Goal: Task Accomplishment & Management: Complete application form

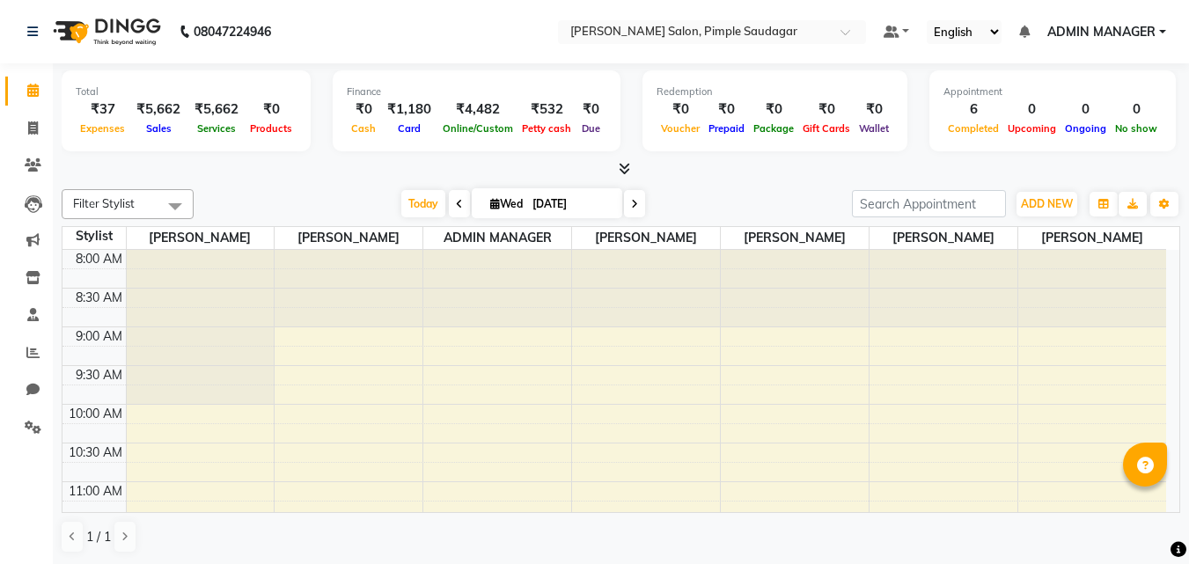
click at [617, 167] on span at bounding box center [621, 169] width 18 height 18
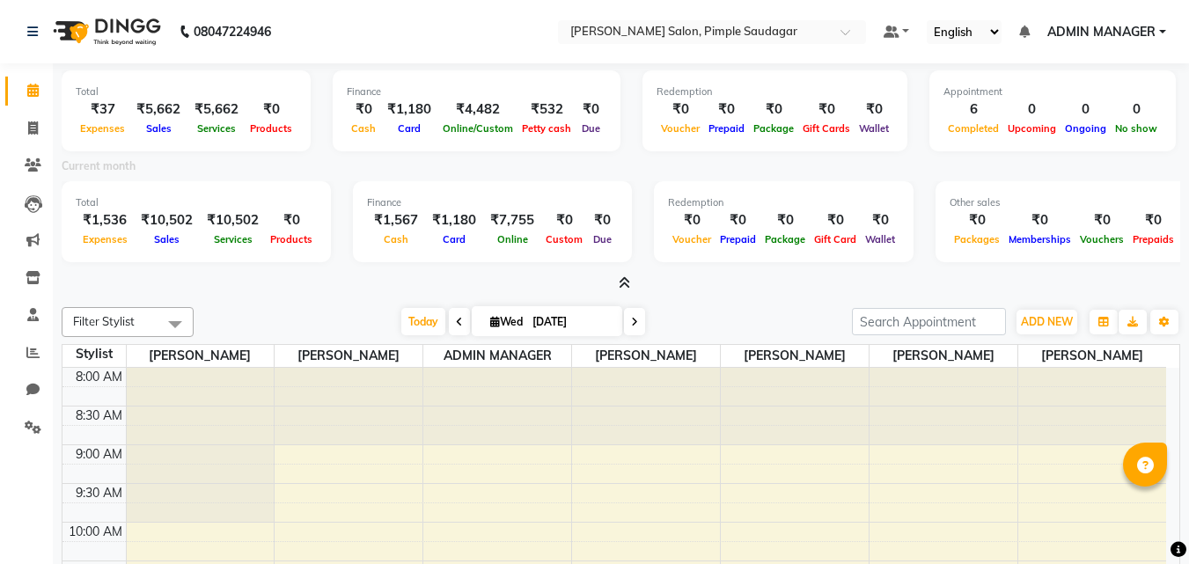
click at [629, 285] on icon at bounding box center [624, 282] width 11 height 13
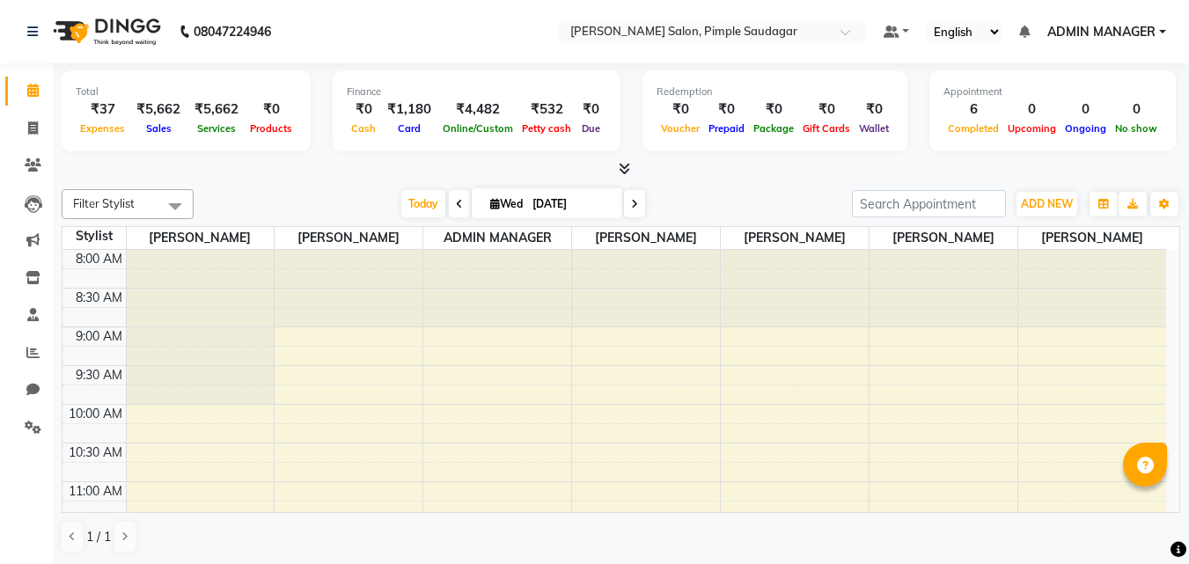
scroll to position [1, 0]
click at [619, 168] on icon at bounding box center [624, 167] width 11 height 13
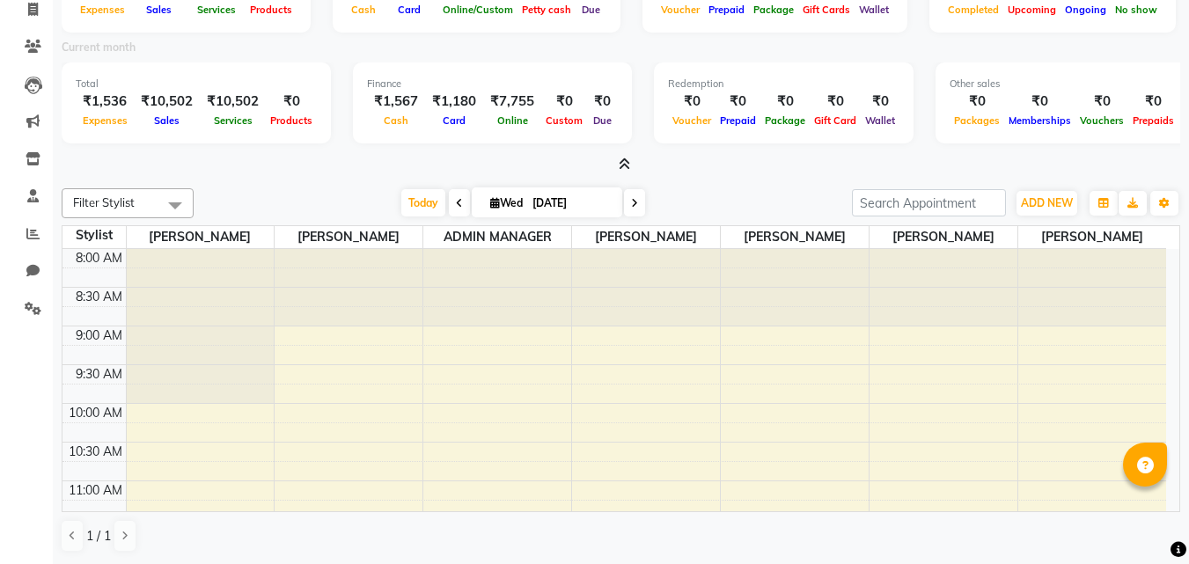
scroll to position [0, 0]
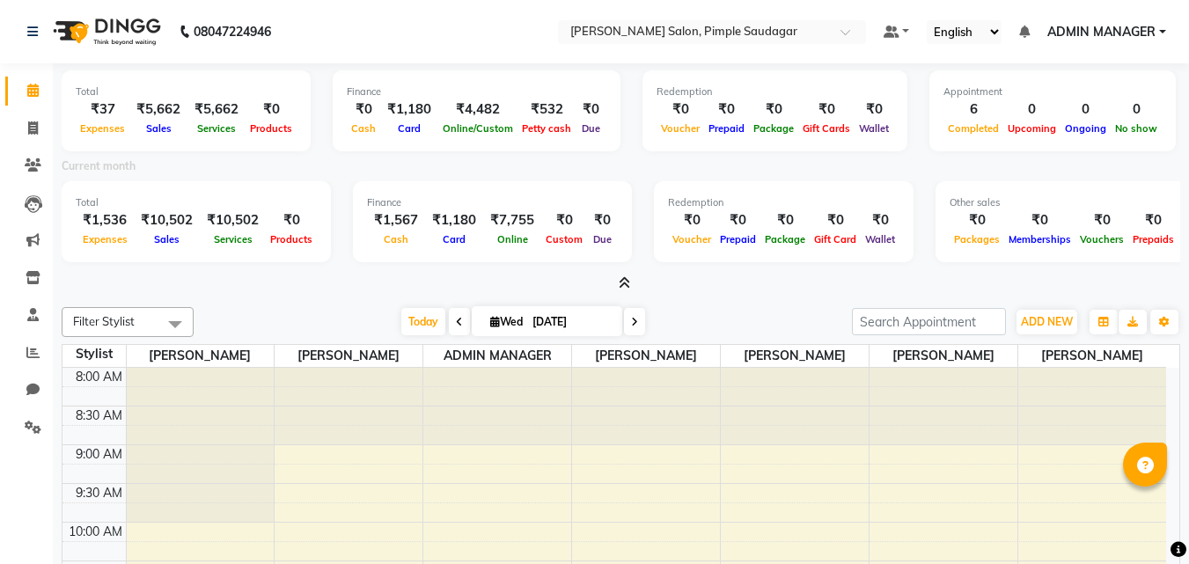
click at [627, 286] on icon at bounding box center [624, 282] width 11 height 13
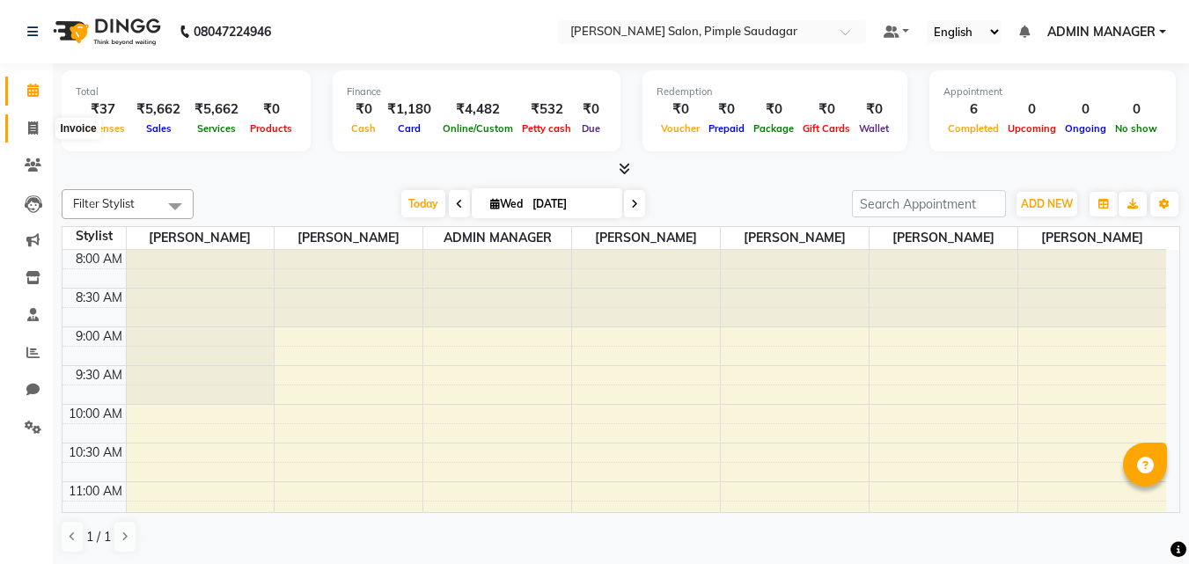
click at [36, 128] on icon at bounding box center [33, 127] width 10 height 13
select select "service"
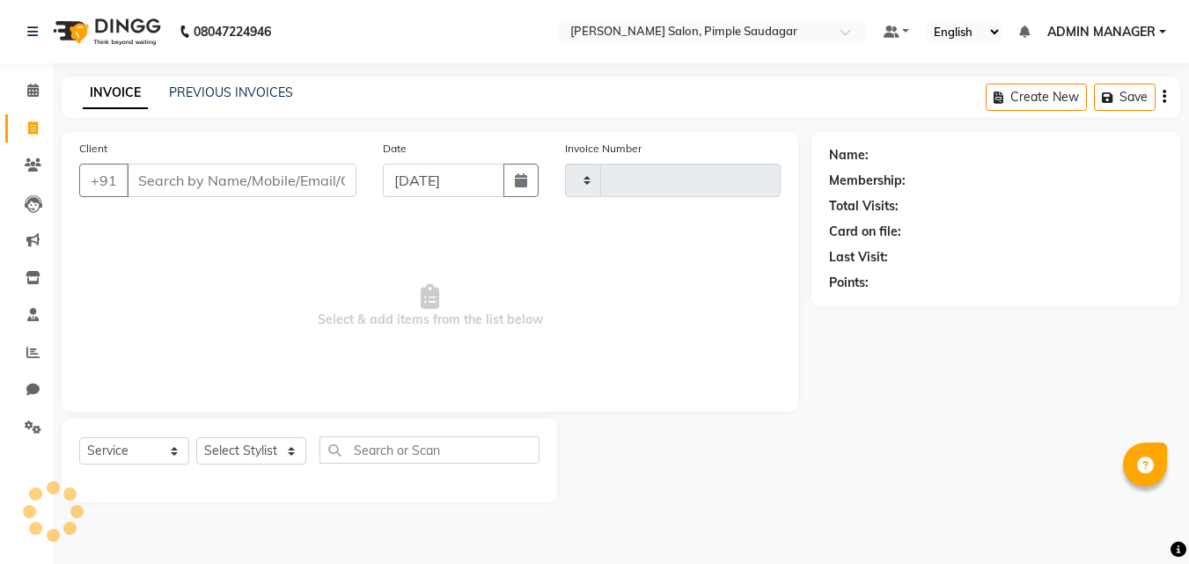
type input "0645"
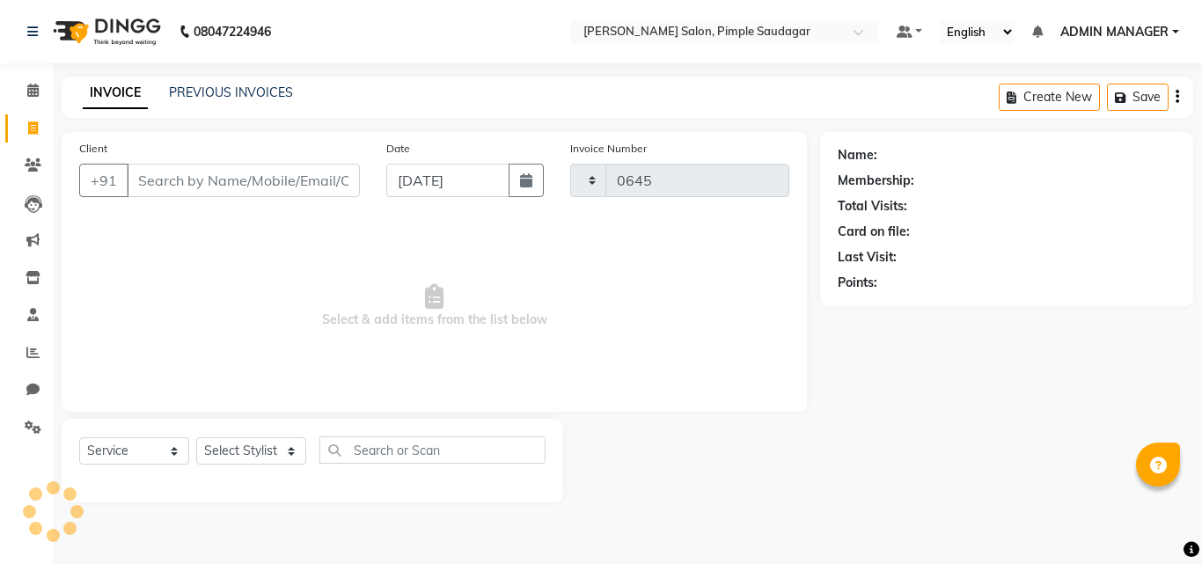
select select "7816"
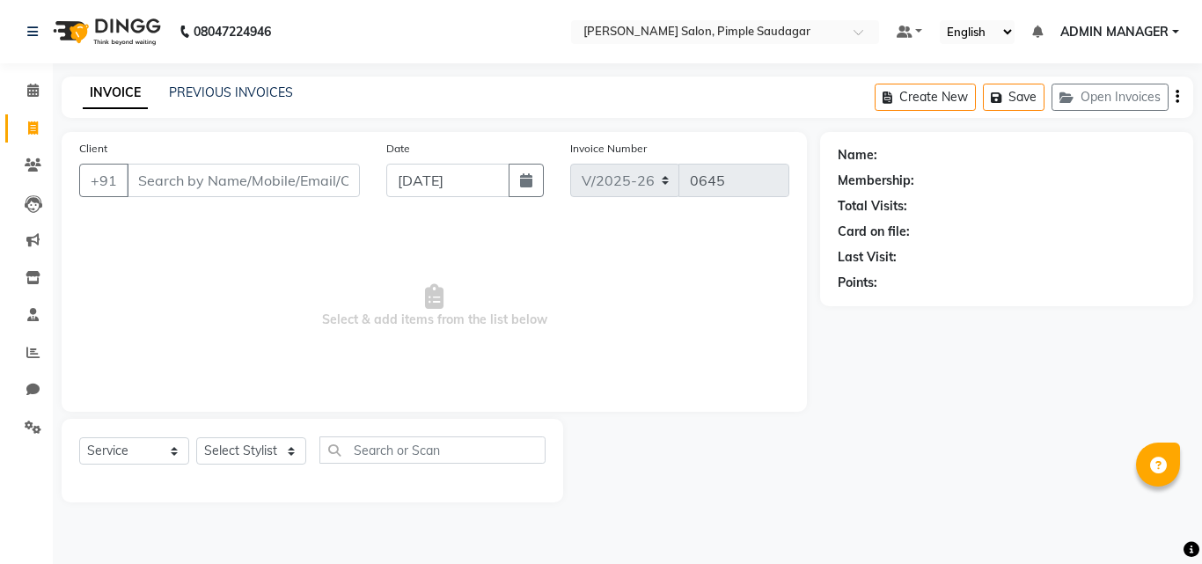
click at [222, 181] on input "Client" at bounding box center [243, 180] width 233 height 33
click at [249, 458] on select "Select Stylist ADMIN MANAGER [PERSON_NAME] [PERSON_NAME] [PERSON_NAME] [PERSON_…" at bounding box center [251, 450] width 110 height 27
select select "74593"
click at [196, 437] on select "Select Stylist ADMIN MANAGER [PERSON_NAME] [PERSON_NAME] [PERSON_NAME] [PERSON_…" at bounding box center [251, 450] width 110 height 27
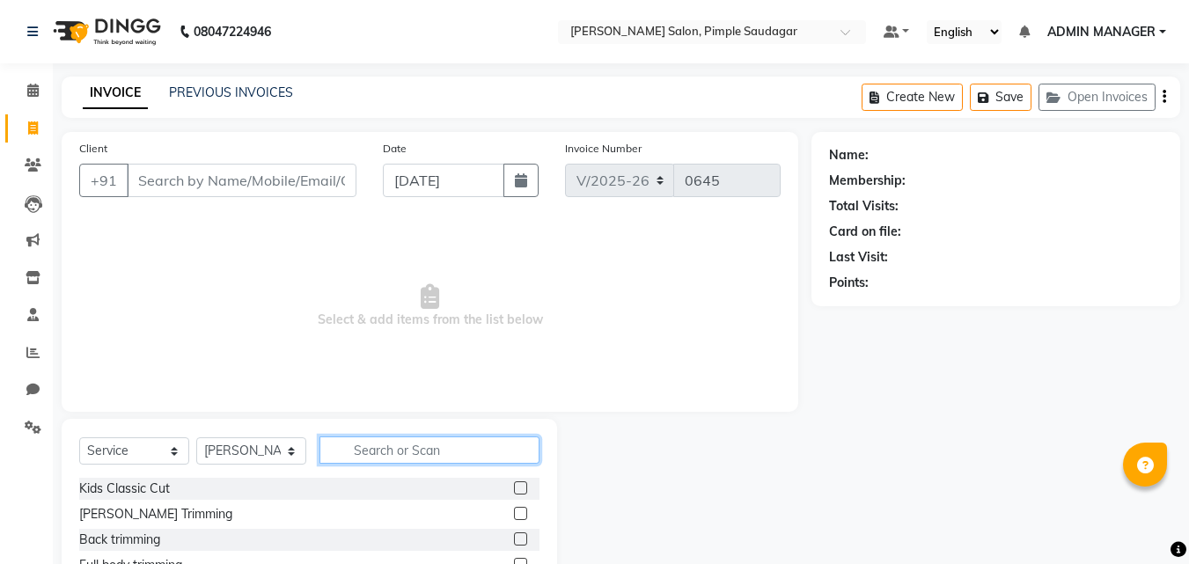
click at [376, 458] on input "text" at bounding box center [429, 449] width 220 height 27
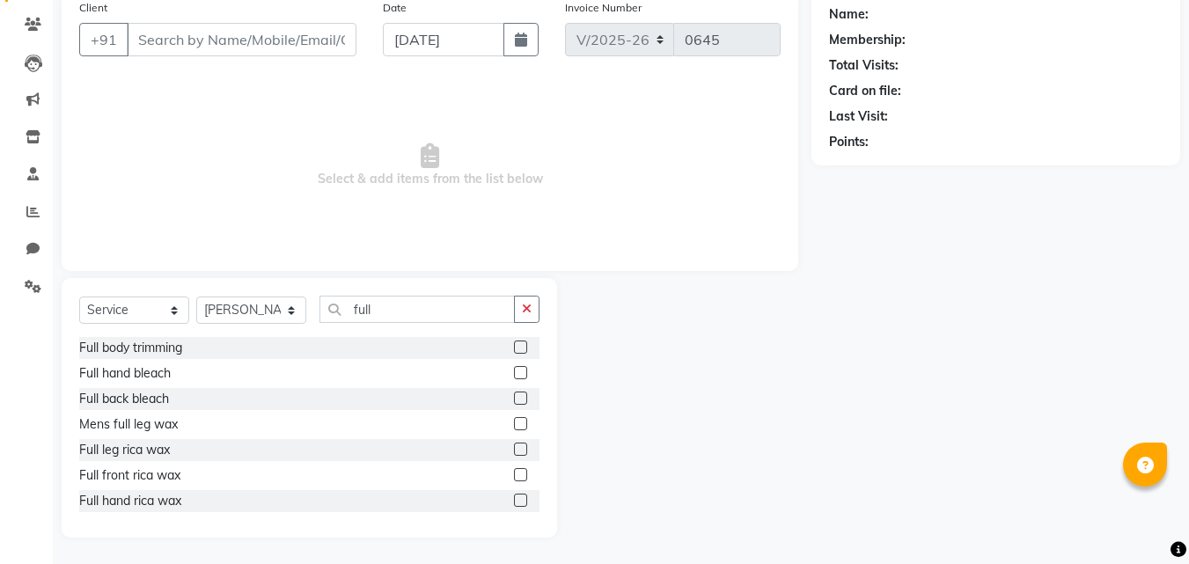
click at [462, 443] on div "Full leg rica wax" at bounding box center [309, 450] width 460 height 22
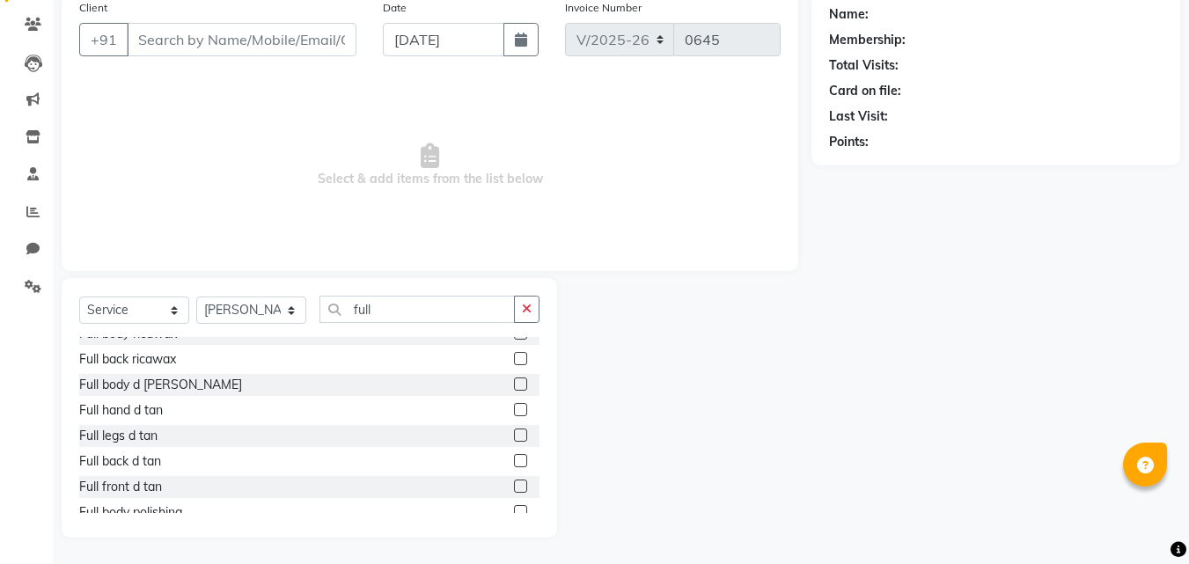
scroll to position [465, 0]
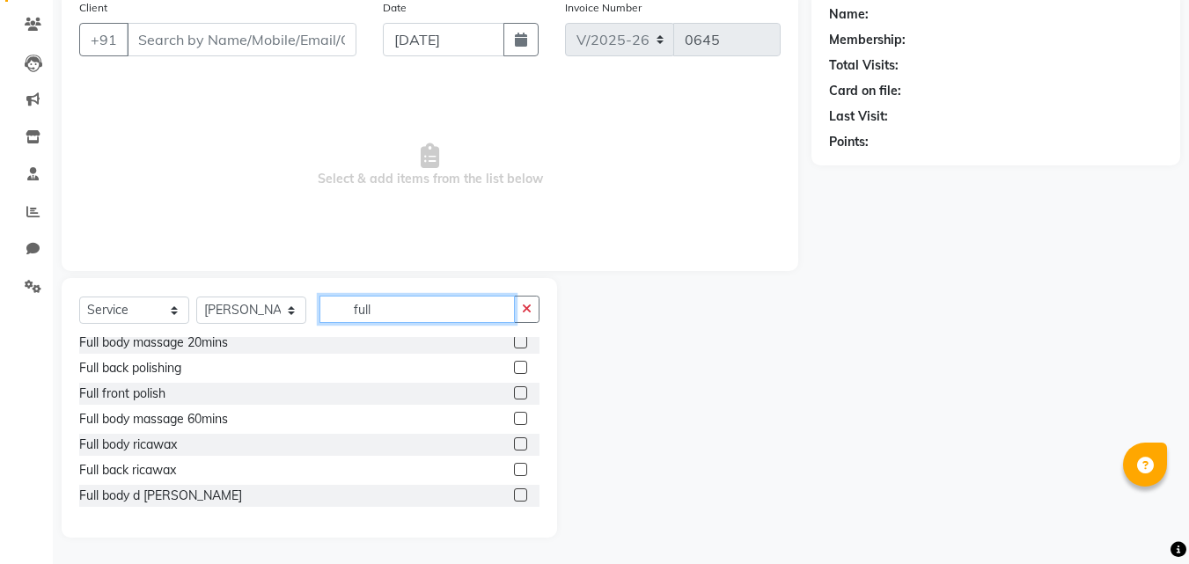
click at [421, 309] on input "full" at bounding box center [416, 309] width 195 height 27
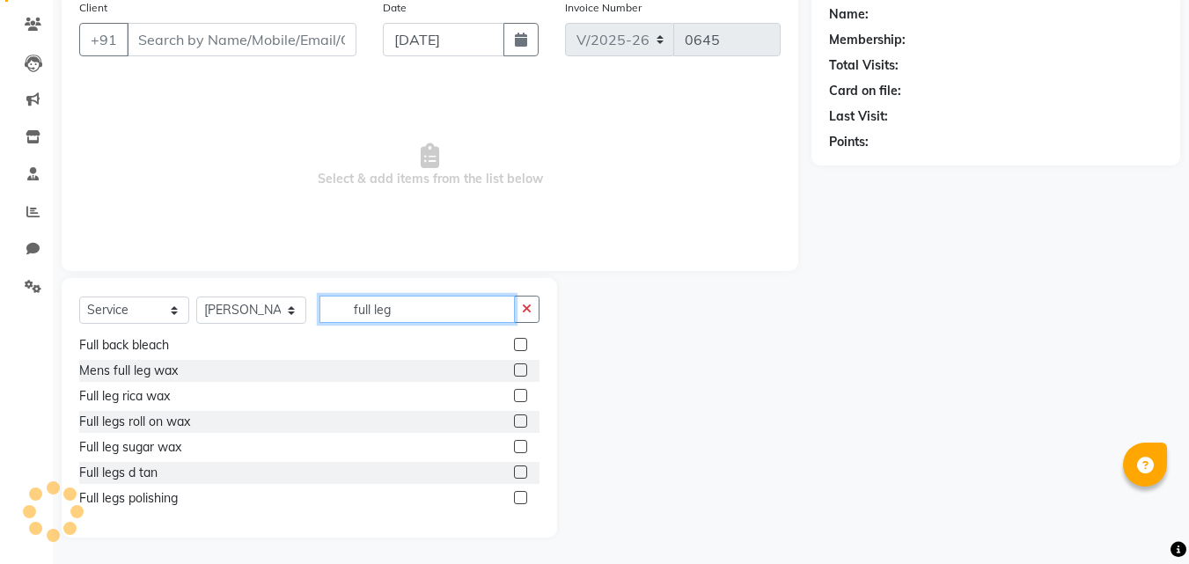
scroll to position [118, 0]
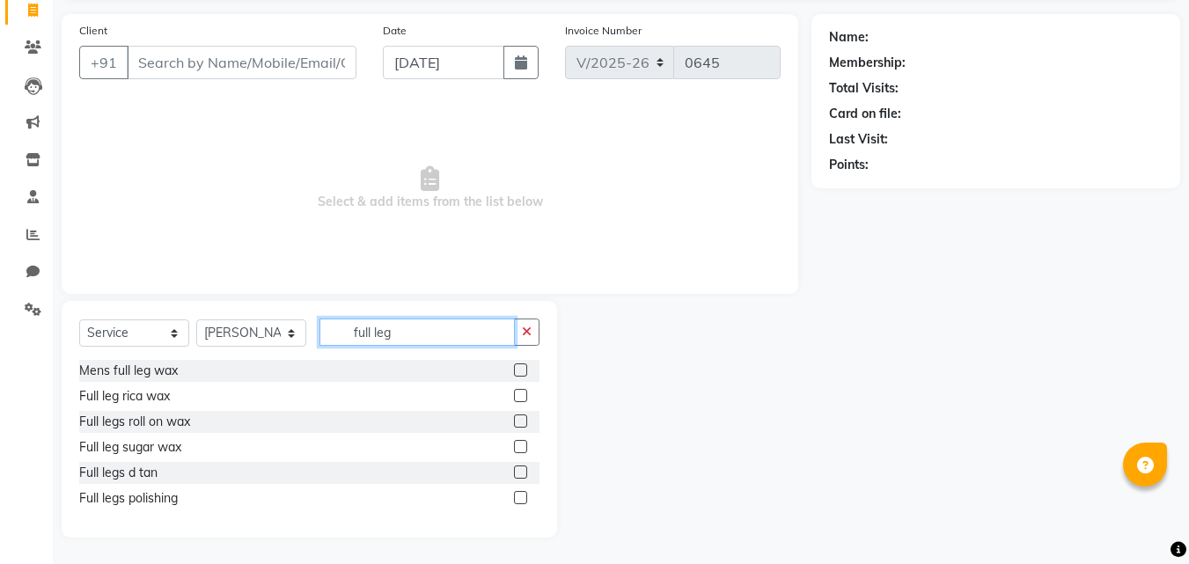
type input "full leg"
click at [518, 394] on label at bounding box center [520, 395] width 13 height 13
click at [518, 394] on input "checkbox" at bounding box center [519, 396] width 11 height 11
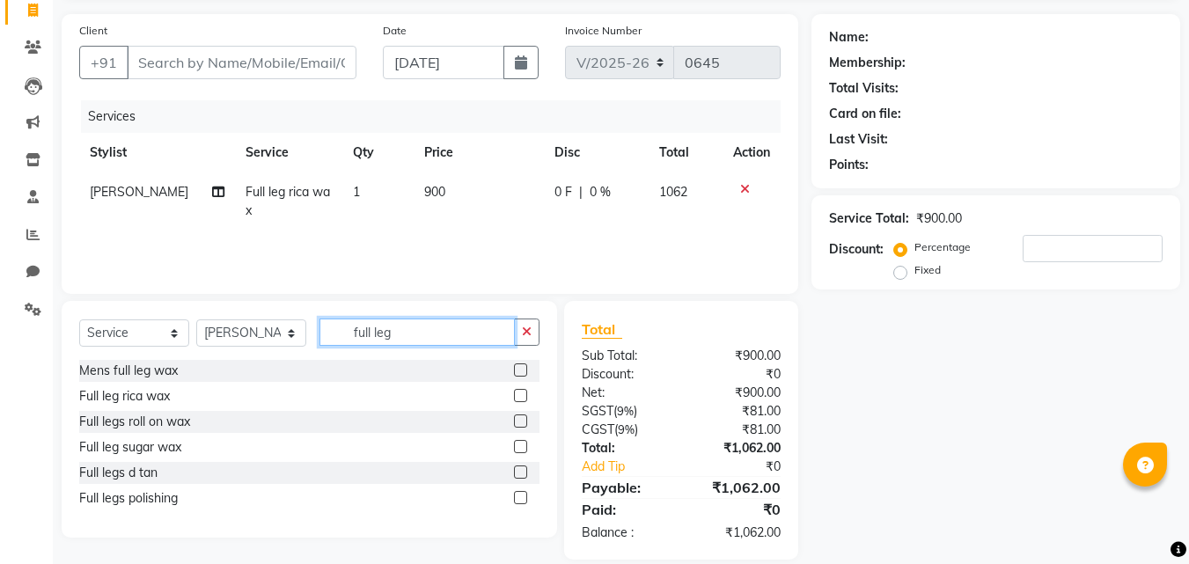
checkbox input "false"
click at [452, 338] on input "full leg" at bounding box center [416, 332] width 195 height 27
type input "f"
type input "full hand"
click at [519, 394] on label at bounding box center [520, 395] width 13 height 13
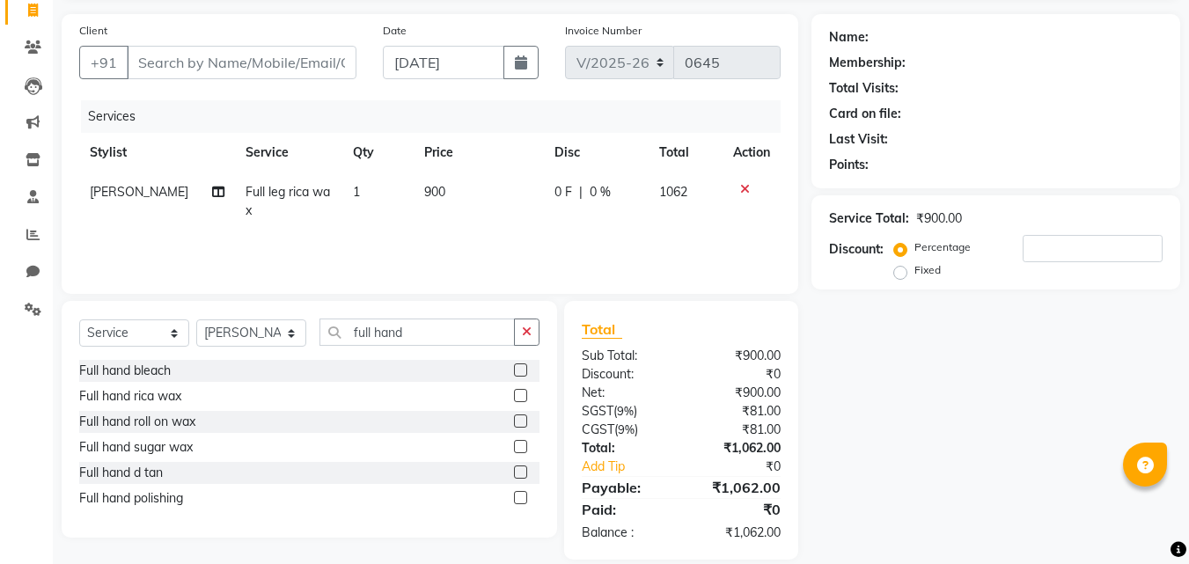
click at [519, 394] on input "checkbox" at bounding box center [519, 396] width 11 height 11
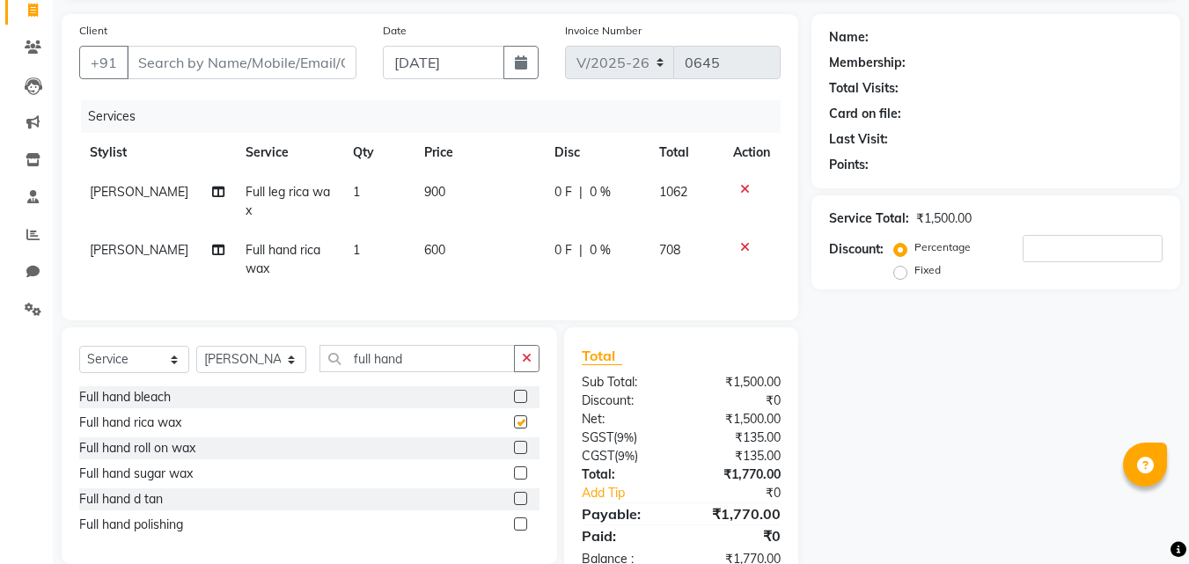
checkbox input "false"
click at [451, 366] on input "full hand" at bounding box center [416, 358] width 195 height 27
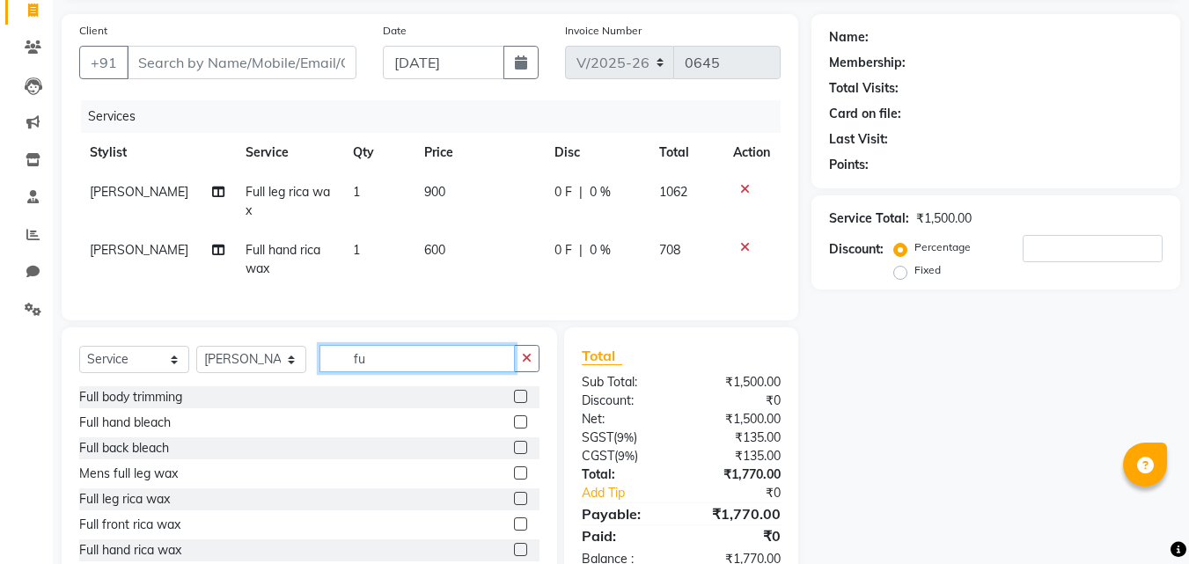
type input "f"
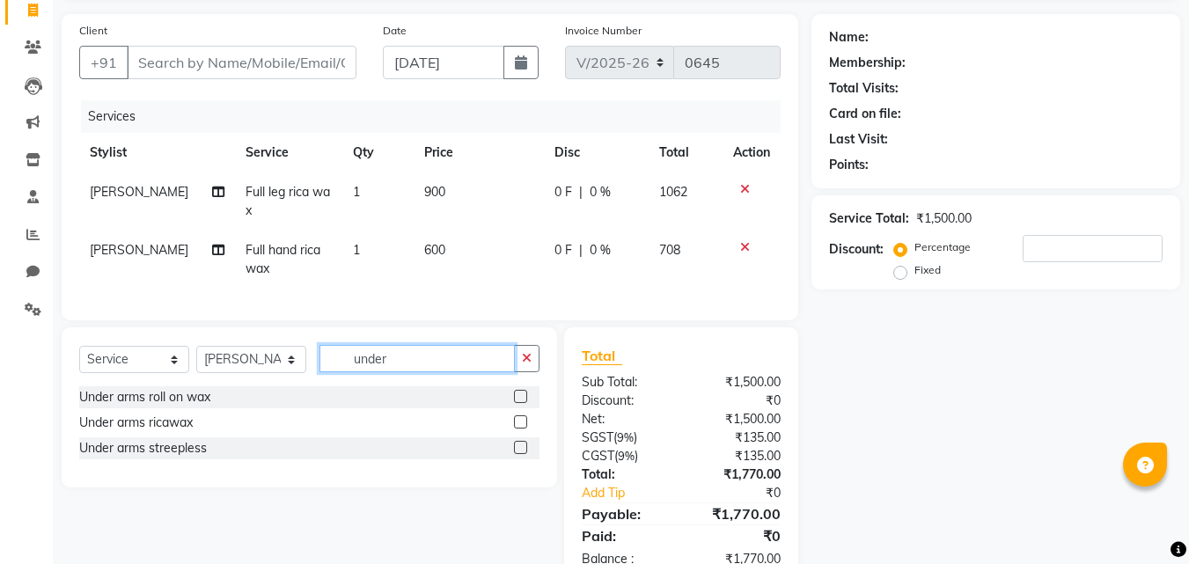
type input "under"
click at [524, 454] on label at bounding box center [520, 447] width 13 height 13
click at [524, 454] on input "checkbox" at bounding box center [519, 448] width 11 height 11
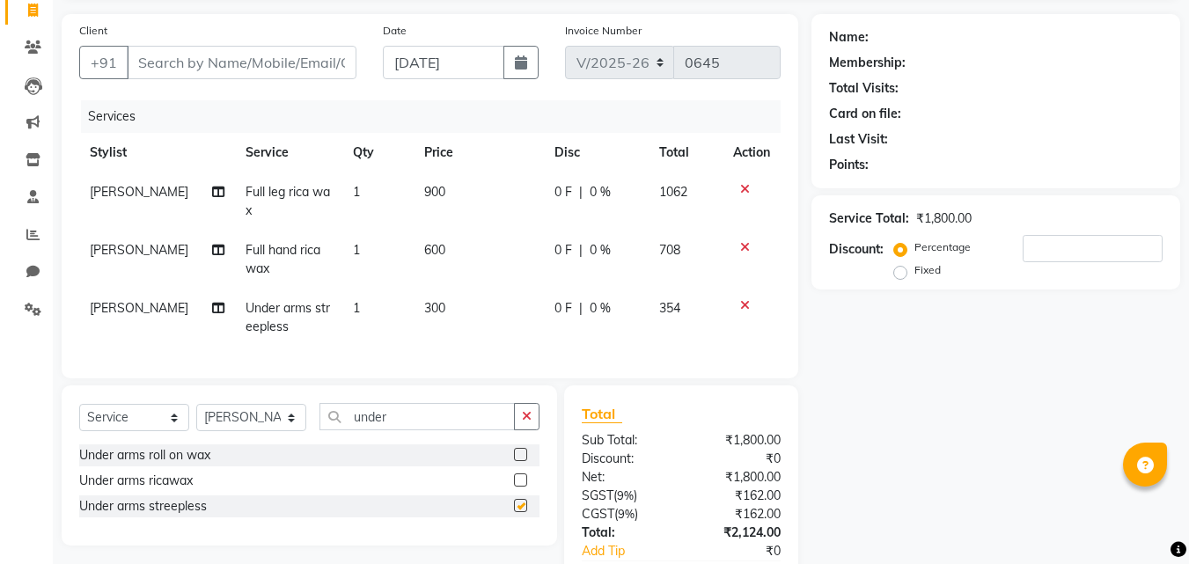
checkbox input "false"
click at [461, 430] on input "under" at bounding box center [416, 416] width 195 height 27
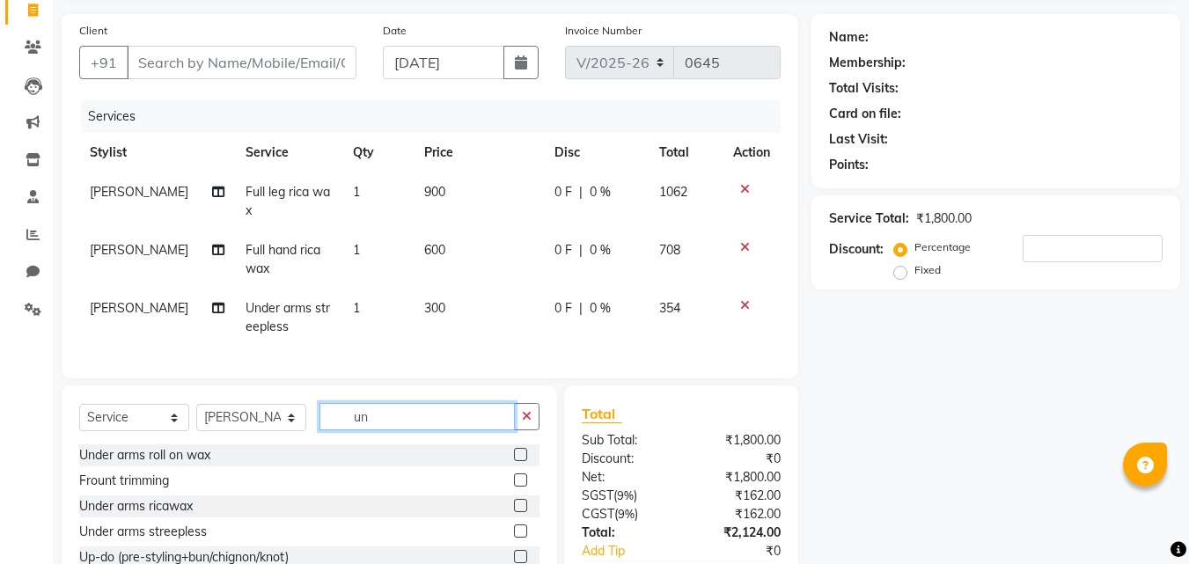
type input "u"
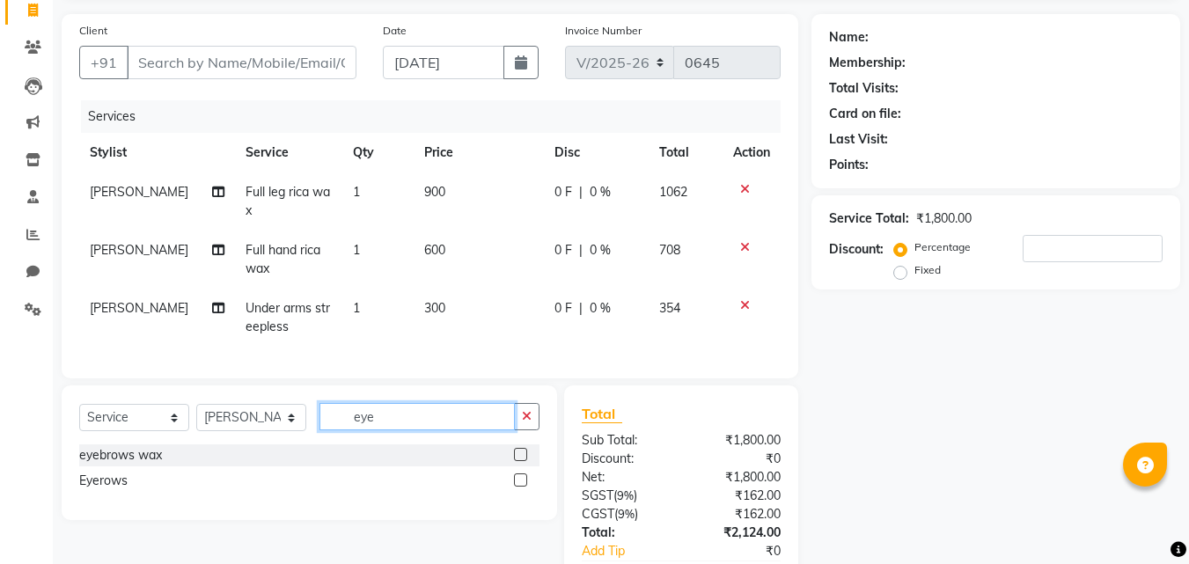
type input "eye"
click at [524, 487] on label at bounding box center [520, 479] width 13 height 13
click at [524, 487] on input "checkbox" at bounding box center [519, 480] width 11 height 11
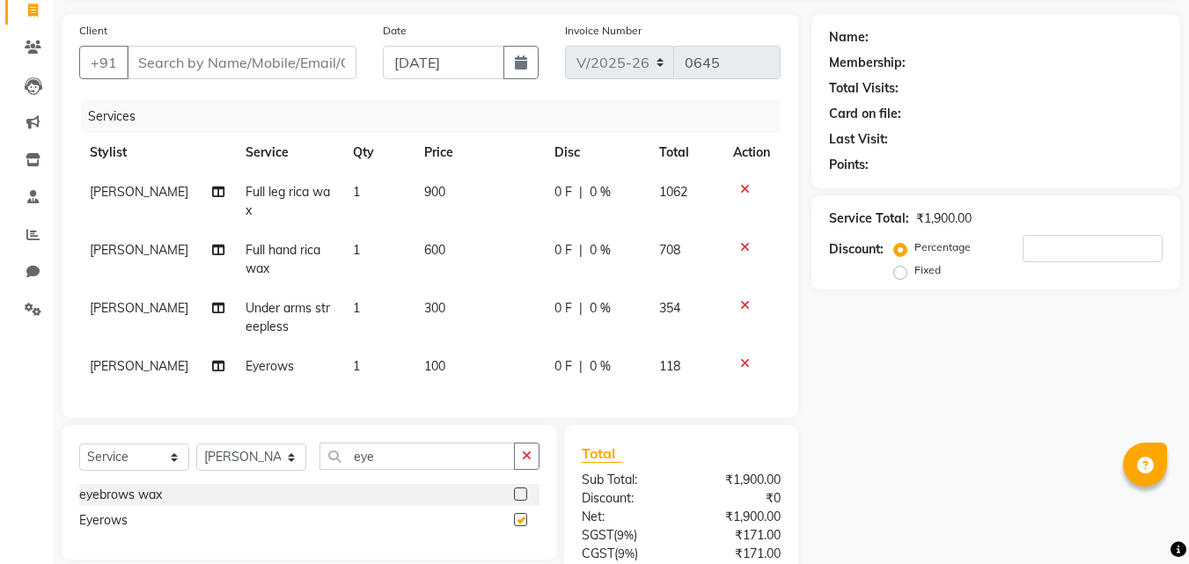
checkbox input "false"
click at [452, 470] on input "eye" at bounding box center [416, 456] width 195 height 27
type input "e"
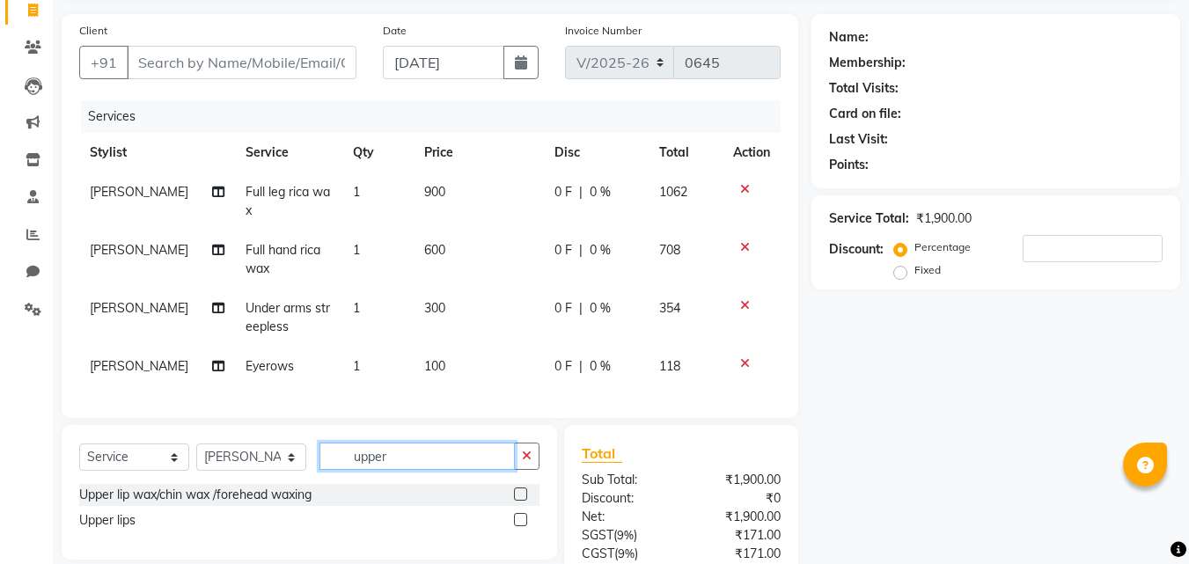
scroll to position [206, 0]
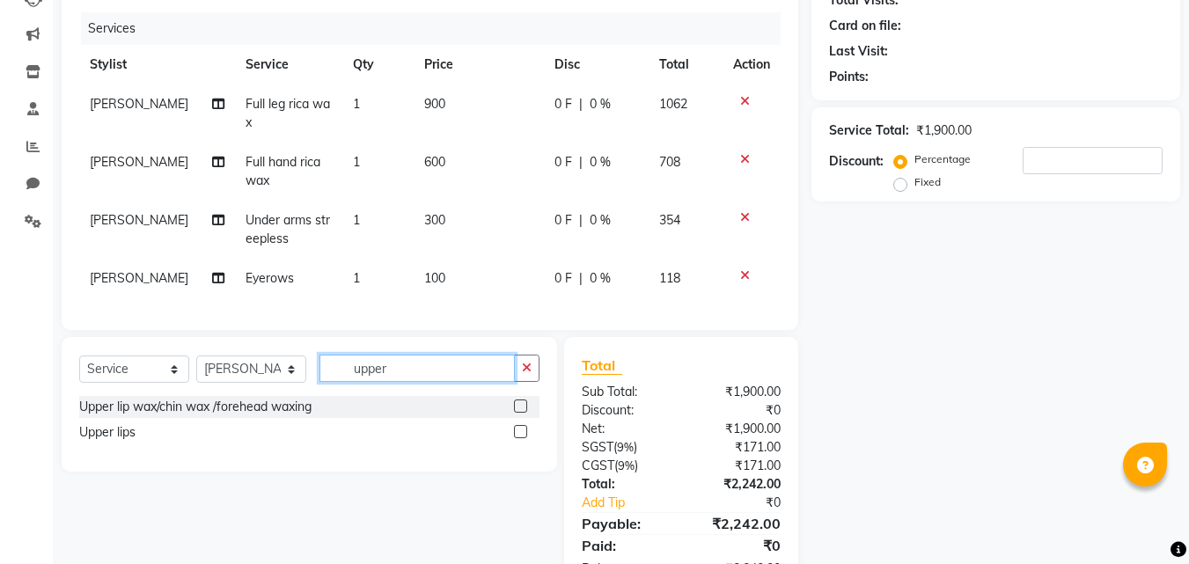
type input "upper"
click at [519, 413] on label at bounding box center [520, 405] width 13 height 13
click at [519, 413] on input "checkbox" at bounding box center [519, 406] width 11 height 11
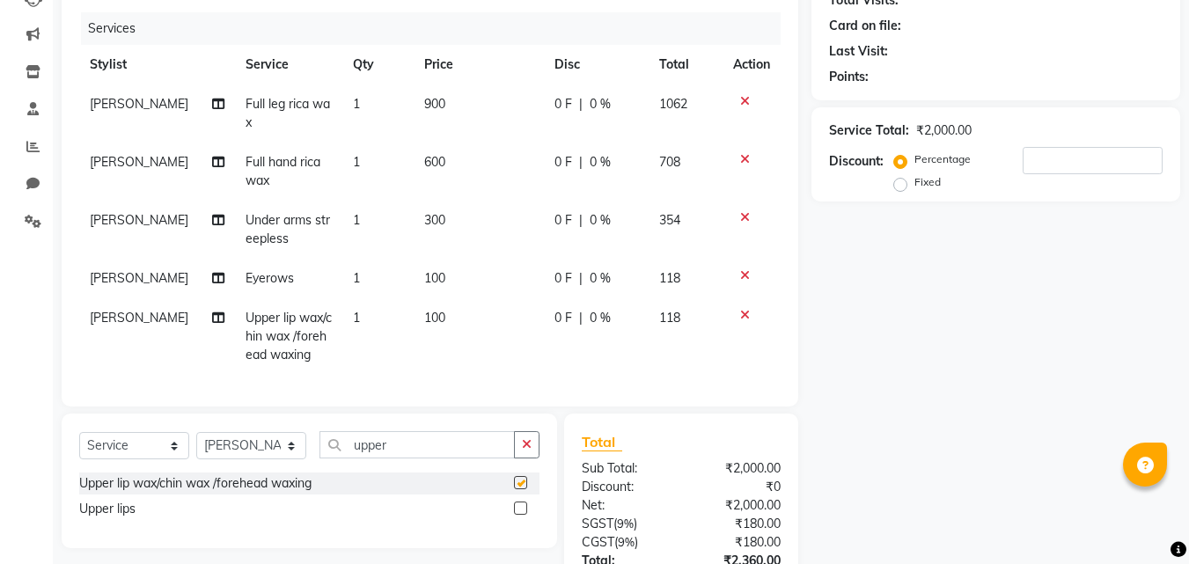
checkbox input "false"
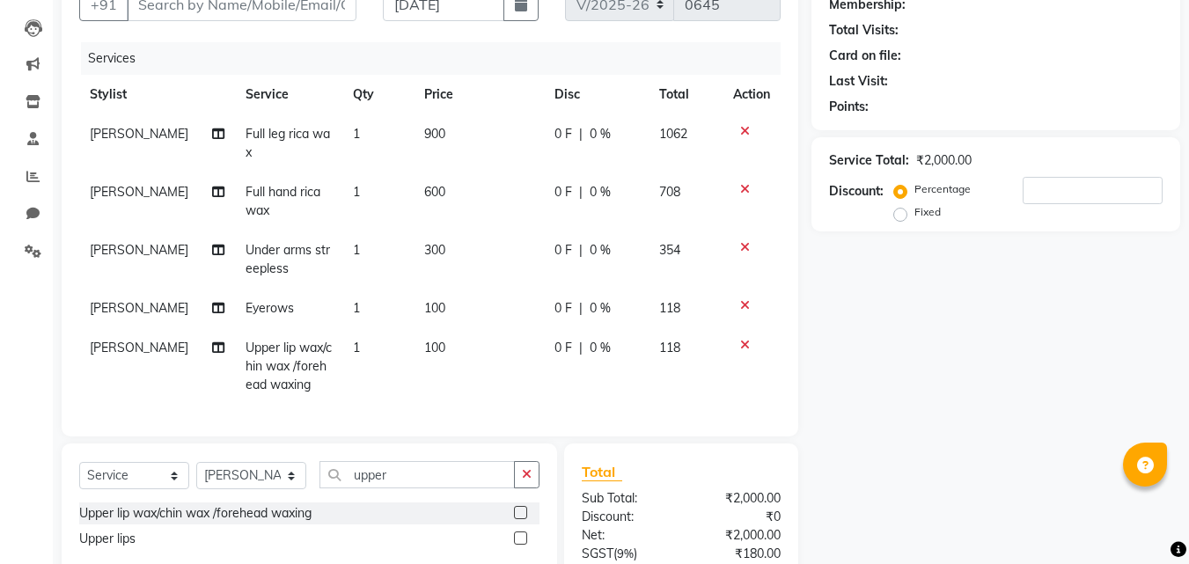
scroll to position [0, 0]
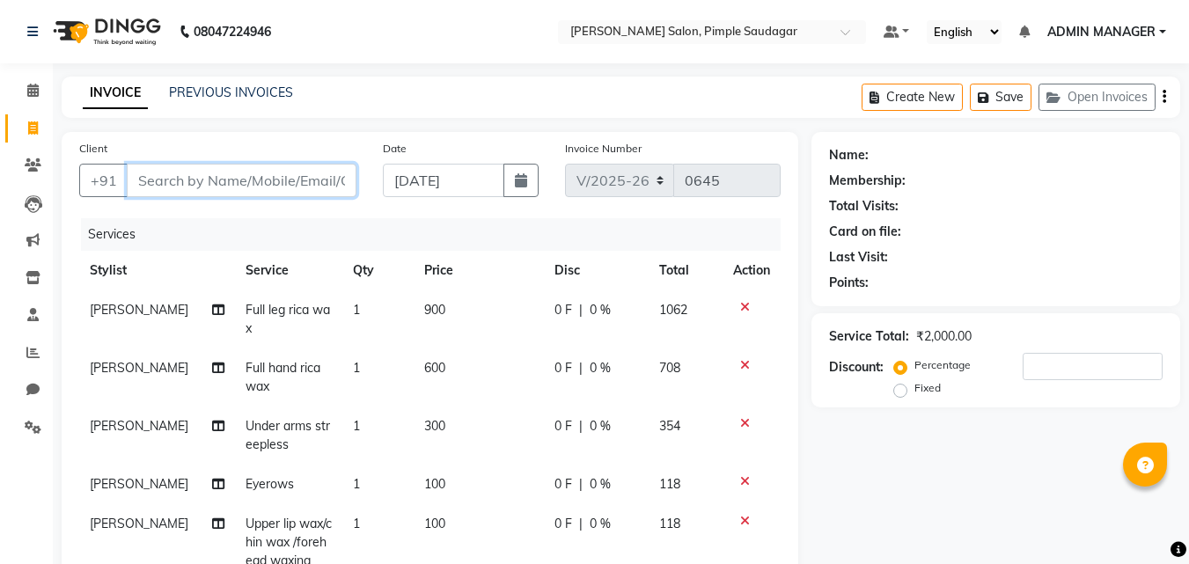
click at [169, 180] on input "Client" at bounding box center [242, 180] width 230 height 33
type input "9"
type input "0"
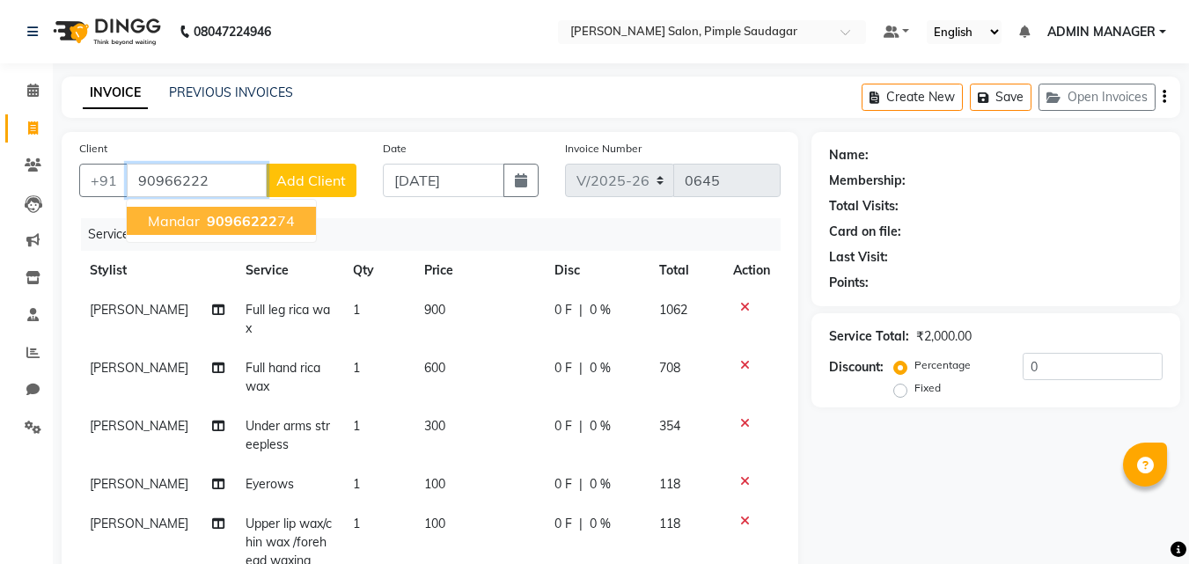
click at [212, 213] on span "90966222" at bounding box center [242, 221] width 70 height 18
type input "9096622274"
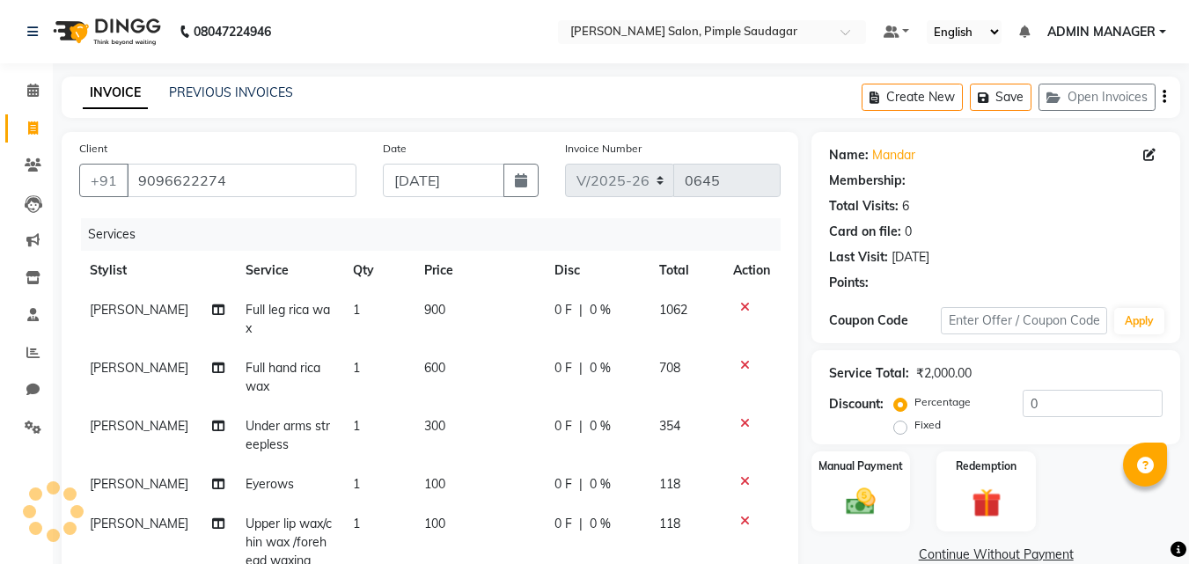
select select "1: Object"
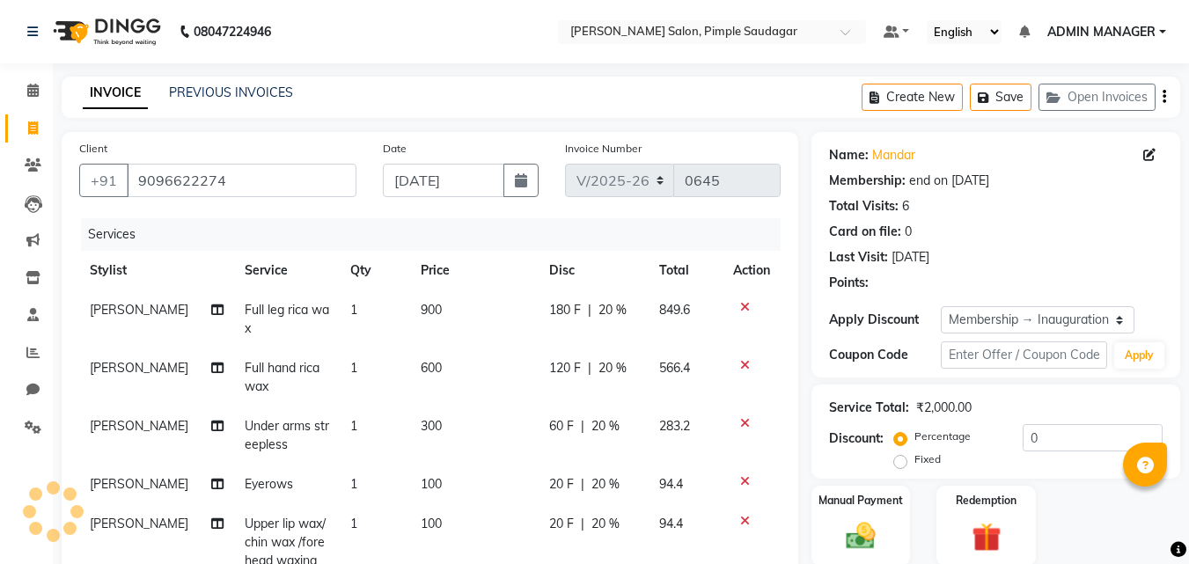
type input "20"
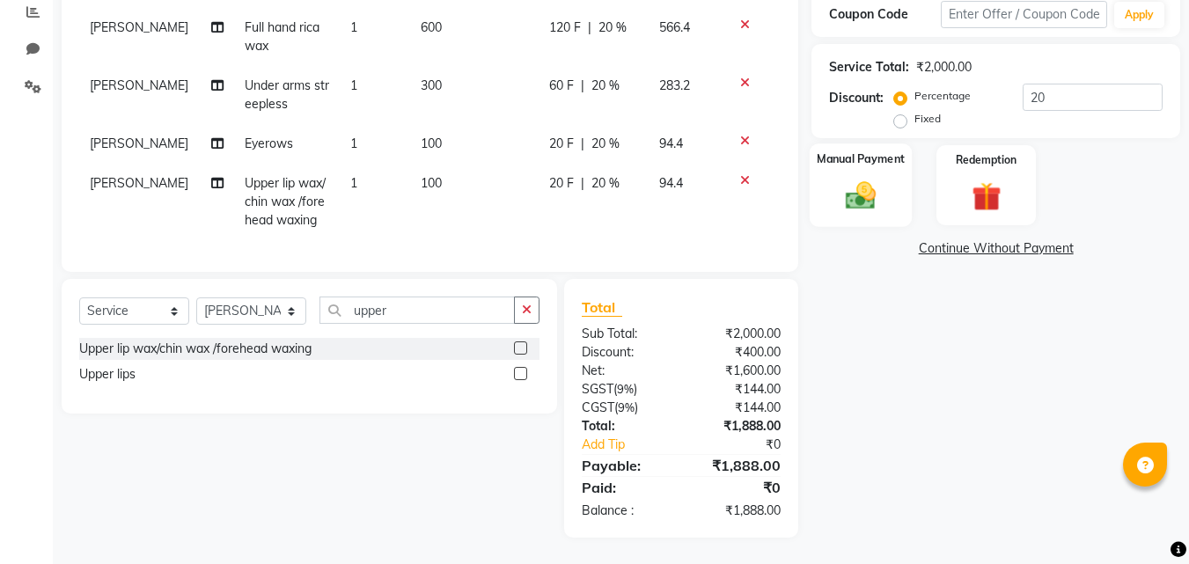
click at [861, 179] on img at bounding box center [860, 195] width 49 height 35
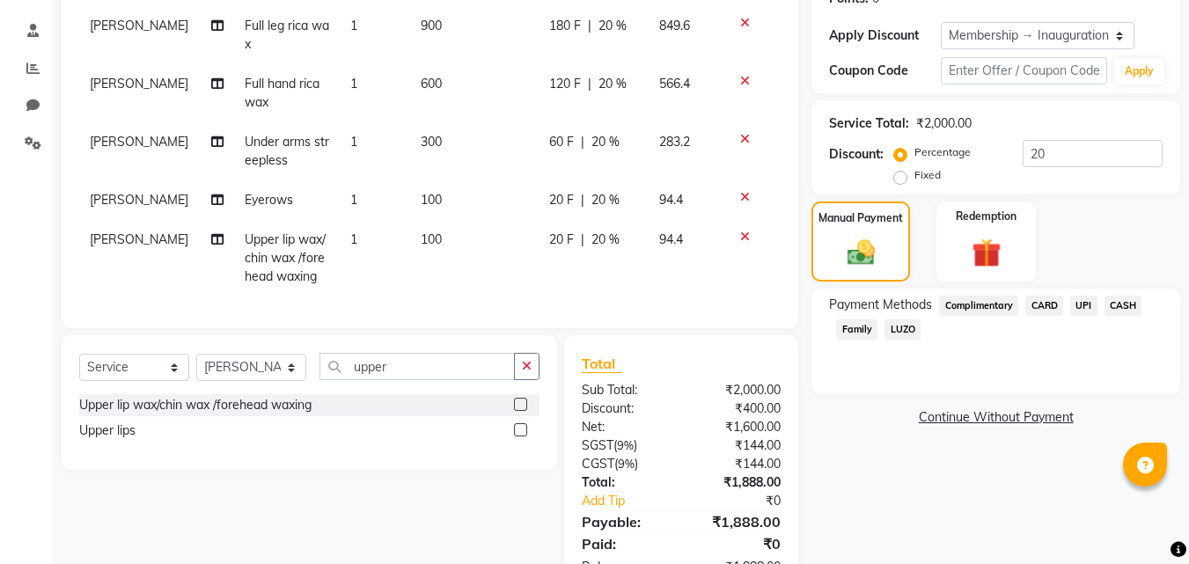
scroll to position [20, 0]
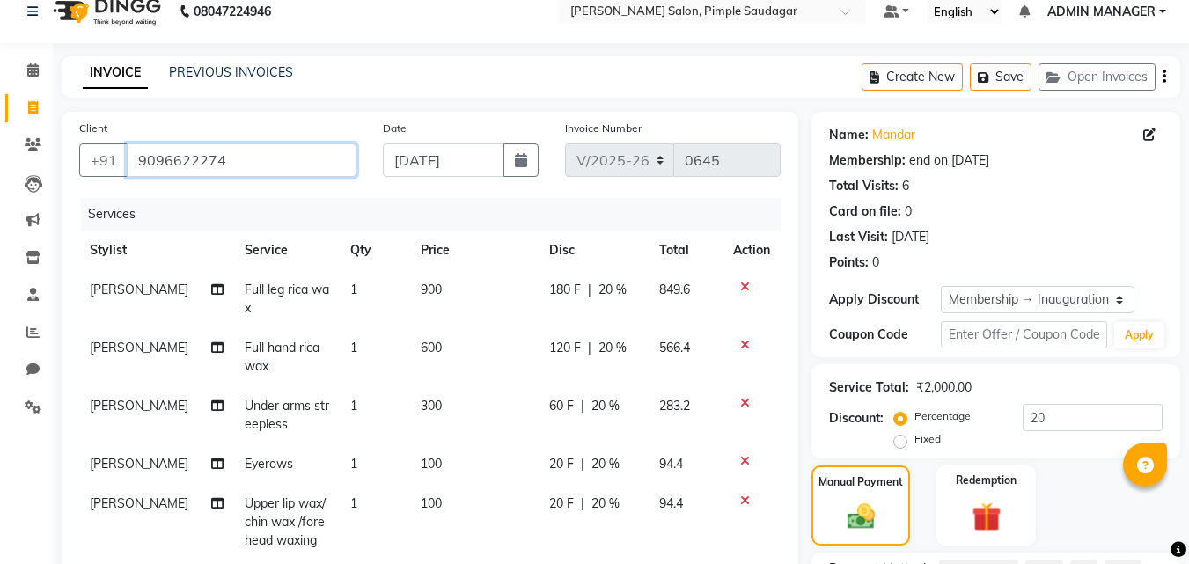
drag, startPoint x: 140, startPoint y: 165, endPoint x: 233, endPoint y: 164, distance: 93.3
click at [233, 164] on input "9096622274" at bounding box center [242, 159] width 230 height 33
click at [748, 91] on div "INVOICE PREVIOUS INVOICES Create New Save Open Invoices" at bounding box center [621, 76] width 1118 height 41
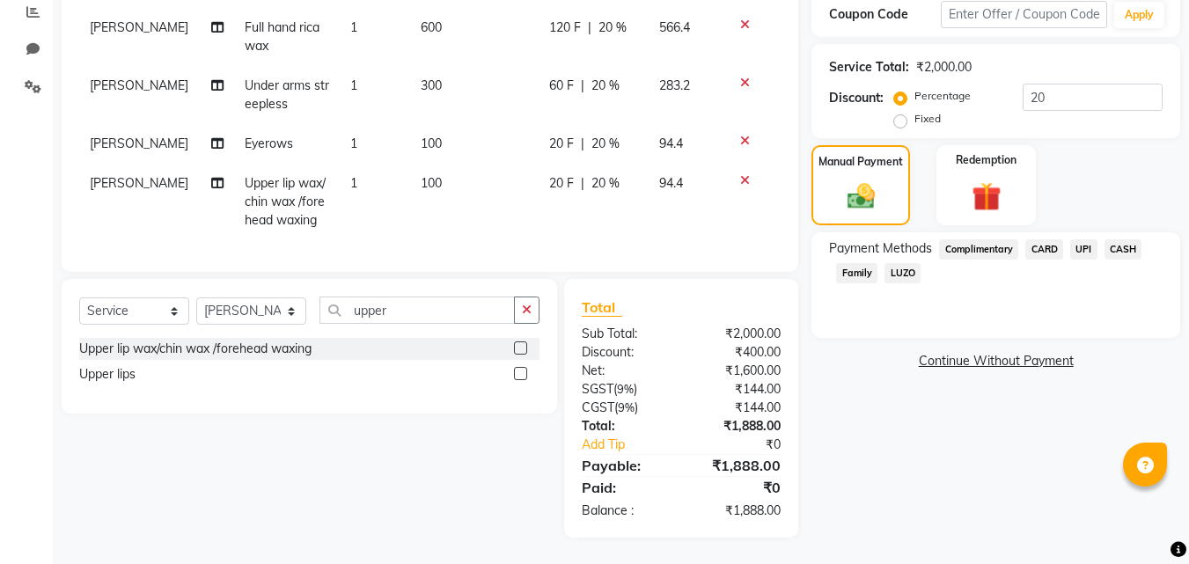
click at [1075, 239] on span "UPI" at bounding box center [1083, 249] width 27 height 20
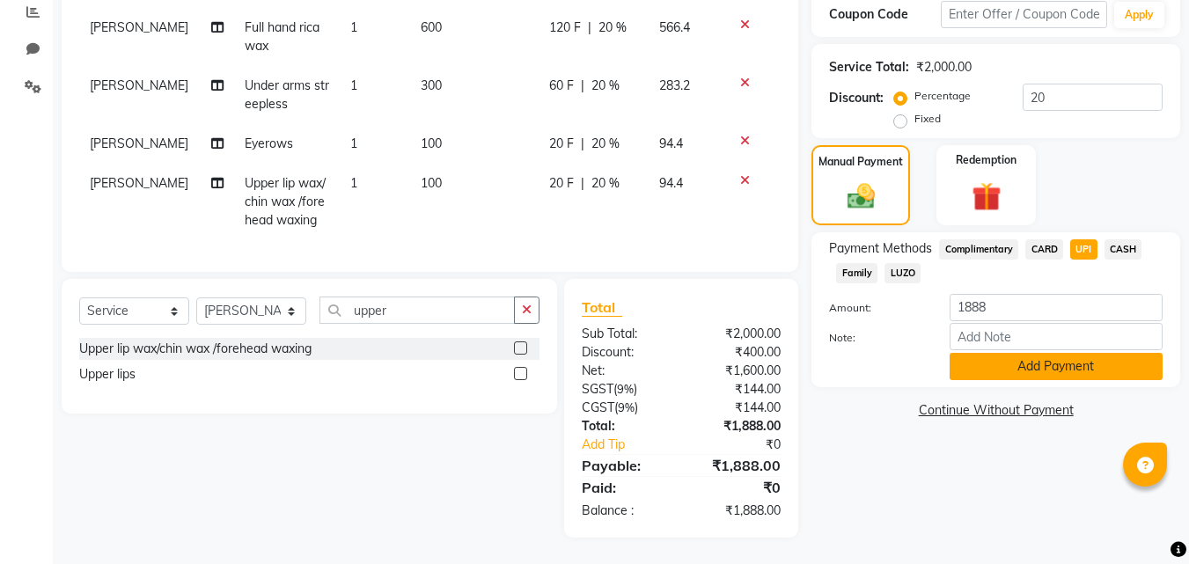
click at [1030, 353] on button "Add Payment" at bounding box center [1055, 366] width 213 height 27
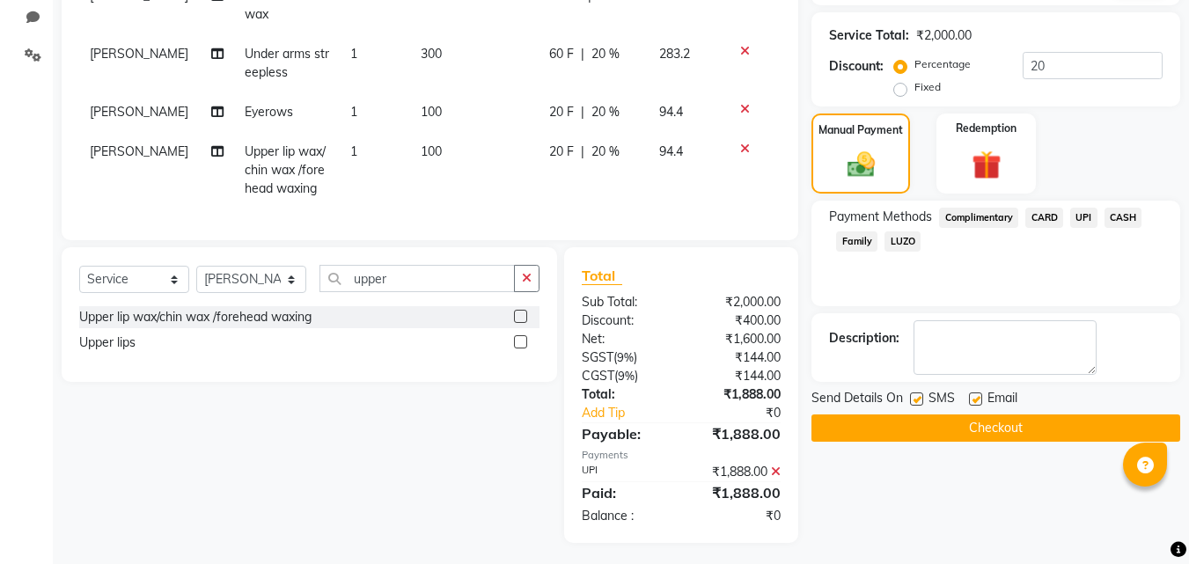
scroll to position [409, 0]
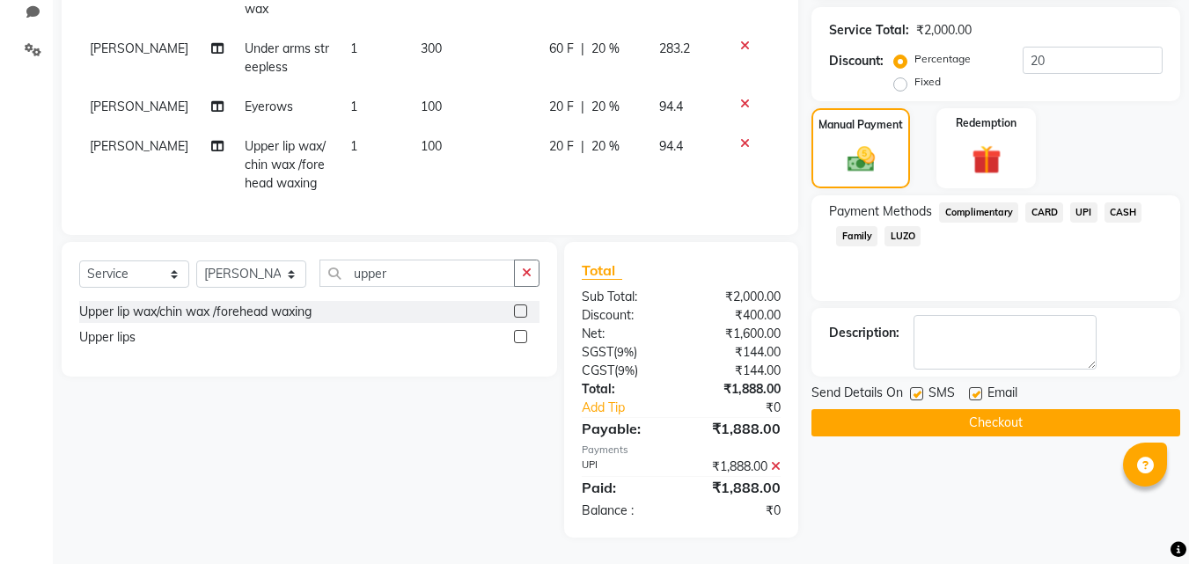
click at [1023, 409] on button "Checkout" at bounding box center [995, 422] width 369 height 27
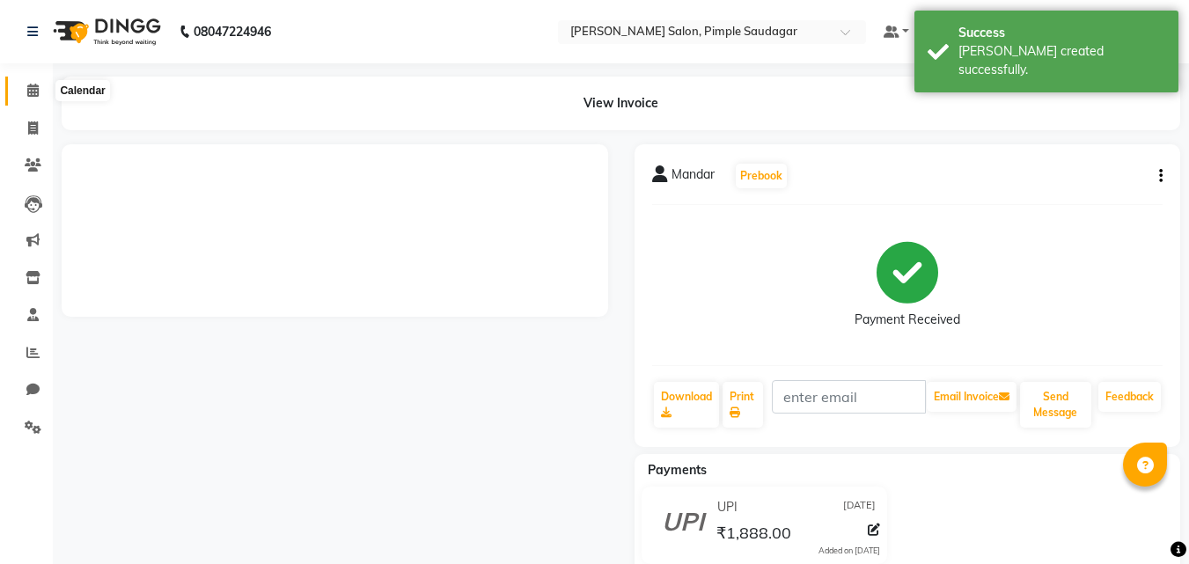
click at [36, 98] on span at bounding box center [33, 91] width 31 height 20
